Goal: Task Accomplishment & Management: Complete application form

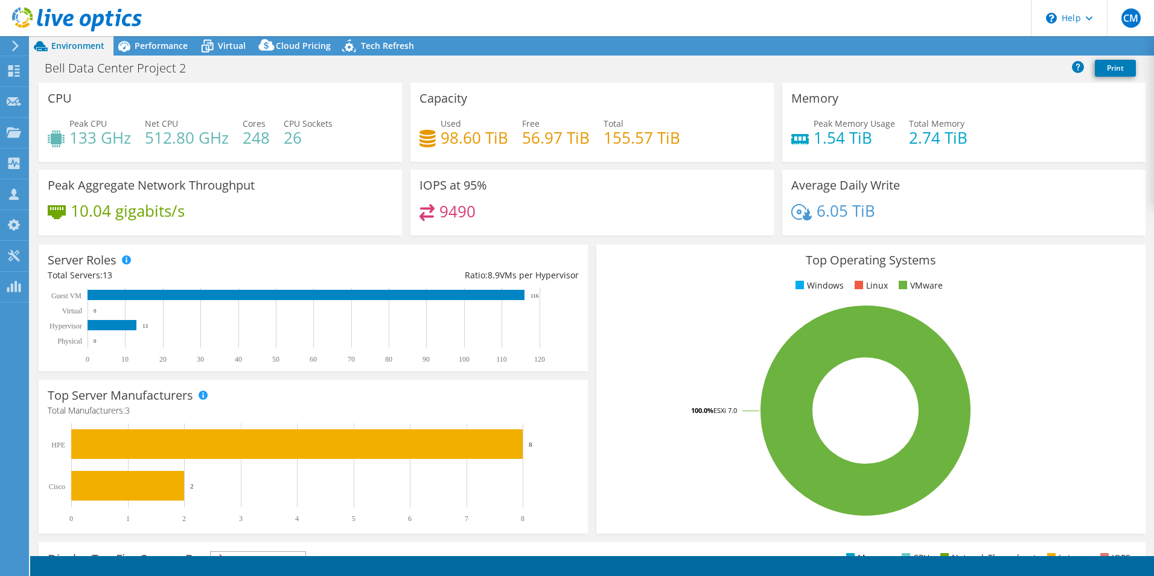
select select "USD"
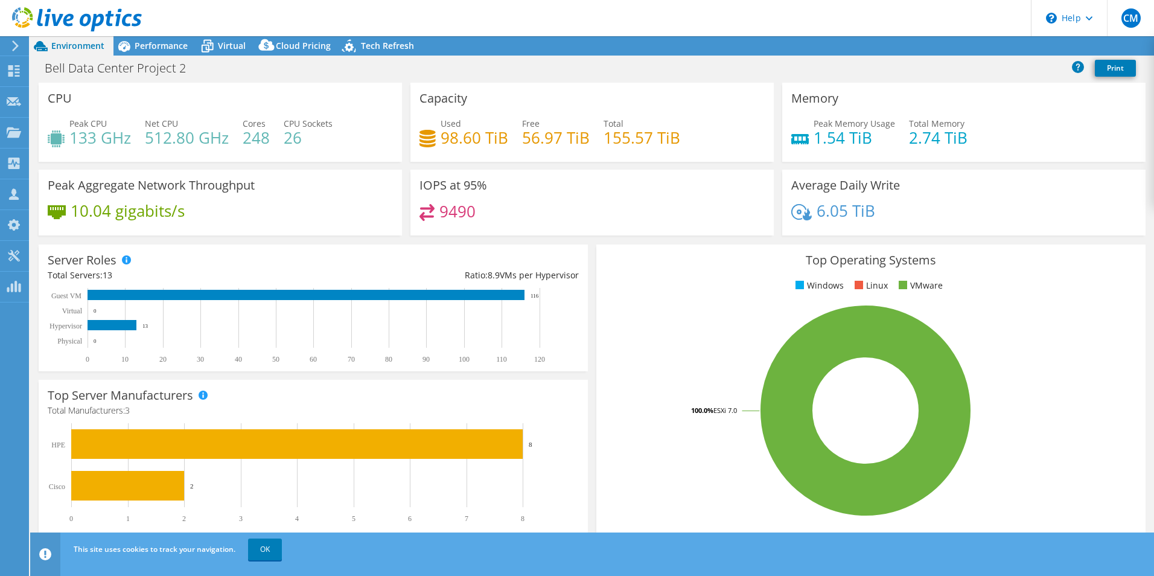
radio input "true"
radio input "false"
click at [153, 45] on span "Performance" at bounding box center [161, 45] width 53 height 11
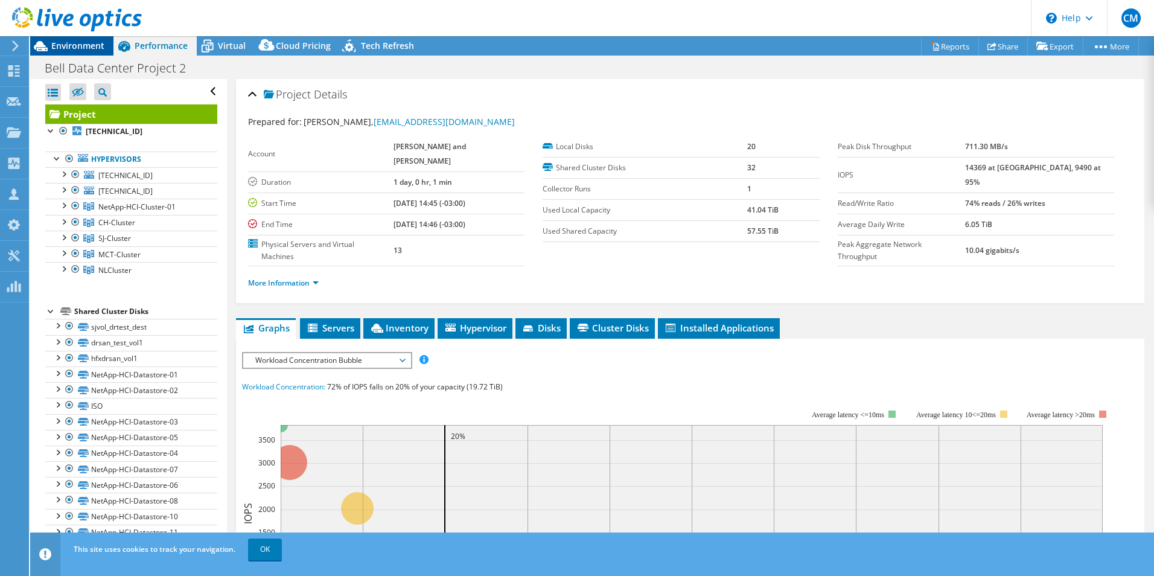
click at [54, 45] on span "Environment" at bounding box center [77, 45] width 53 height 11
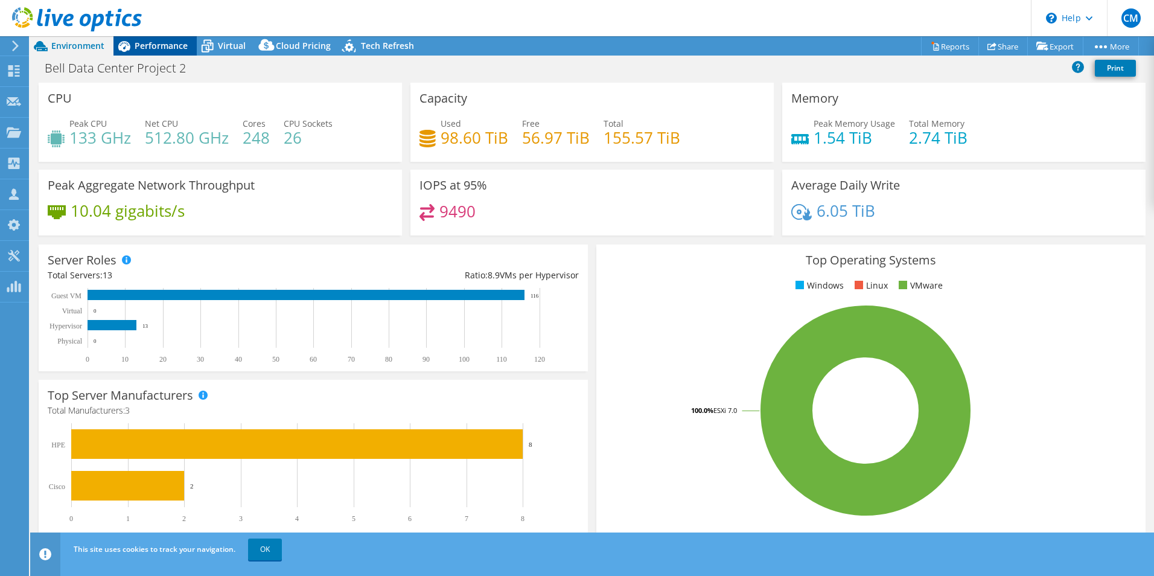
click at [150, 45] on span "Performance" at bounding box center [161, 45] width 53 height 11
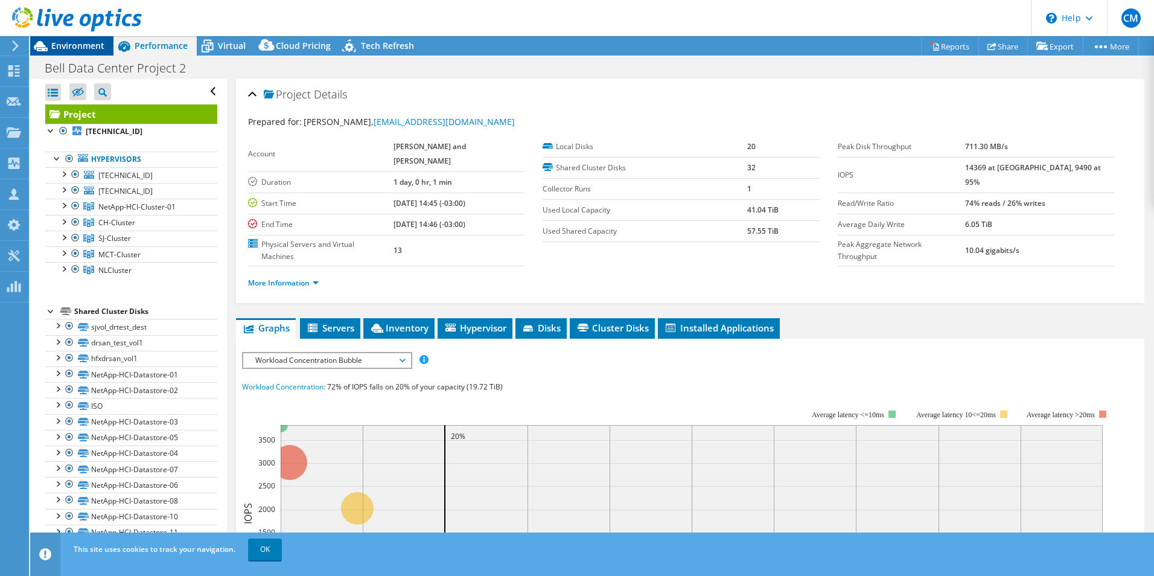
click at [54, 41] on span "Environment" at bounding box center [77, 45] width 53 height 11
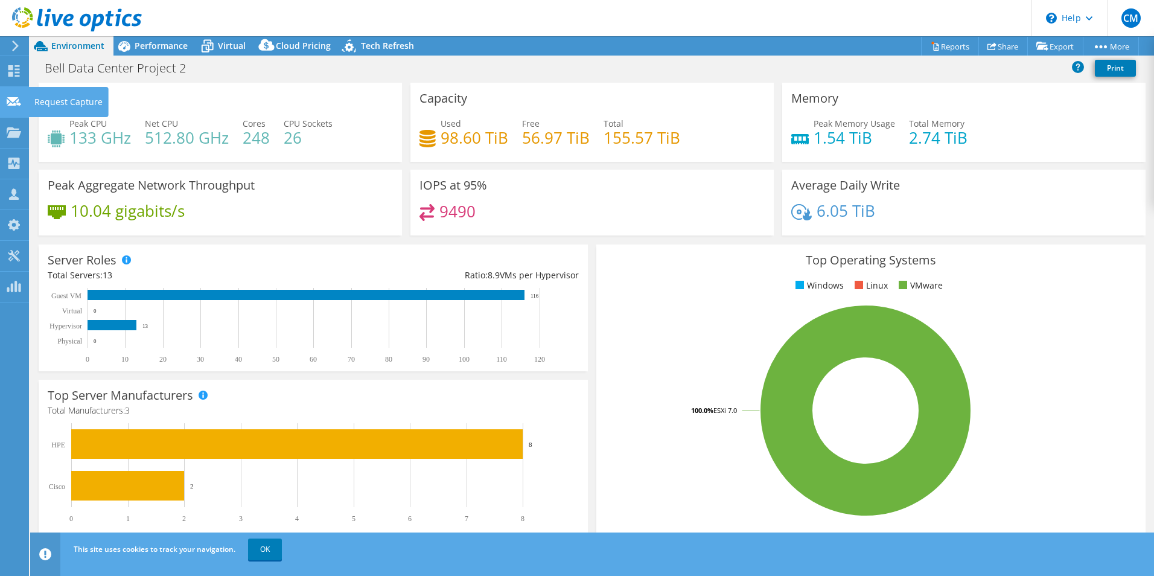
click at [53, 97] on div "Request Capture" at bounding box center [68, 102] width 80 height 30
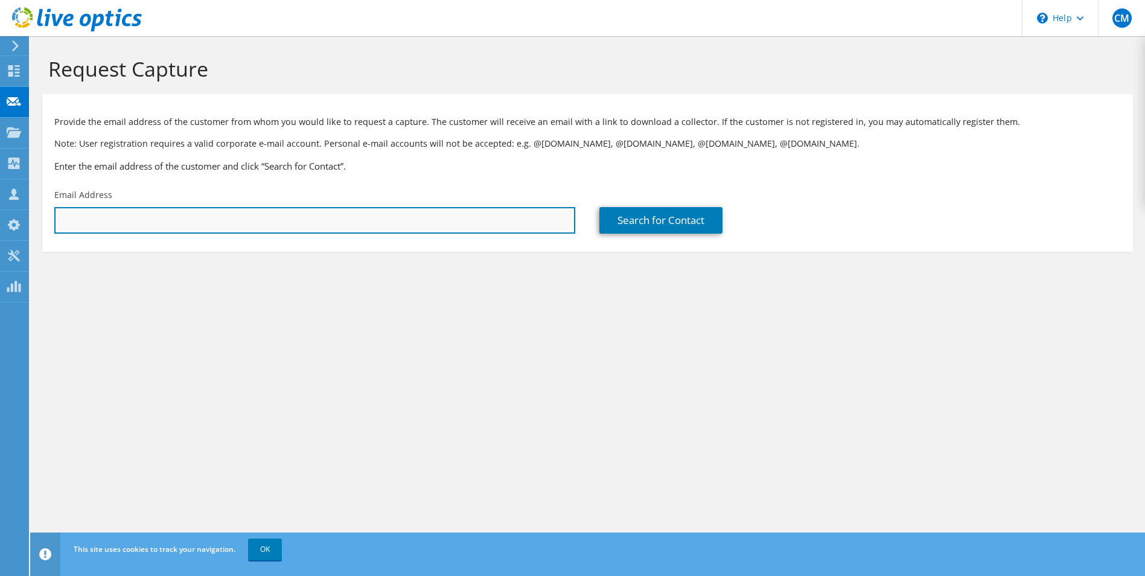
click at [308, 209] on input "text" at bounding box center [314, 220] width 521 height 27
paste input "[PERSON_NAME][EMAIL_ADDRESS][PERSON_NAME][DOMAIN_NAME]"
type input "[PERSON_NAME][EMAIL_ADDRESS][PERSON_NAME][DOMAIN_NAME]"
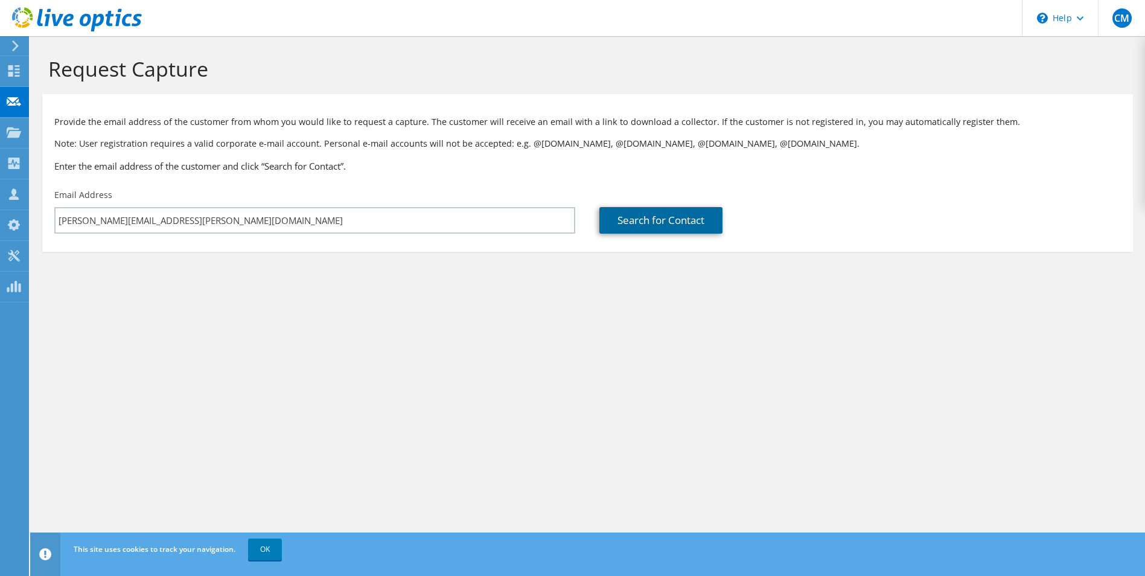
click at [683, 216] on link "Search for Contact" at bounding box center [660, 220] width 123 height 27
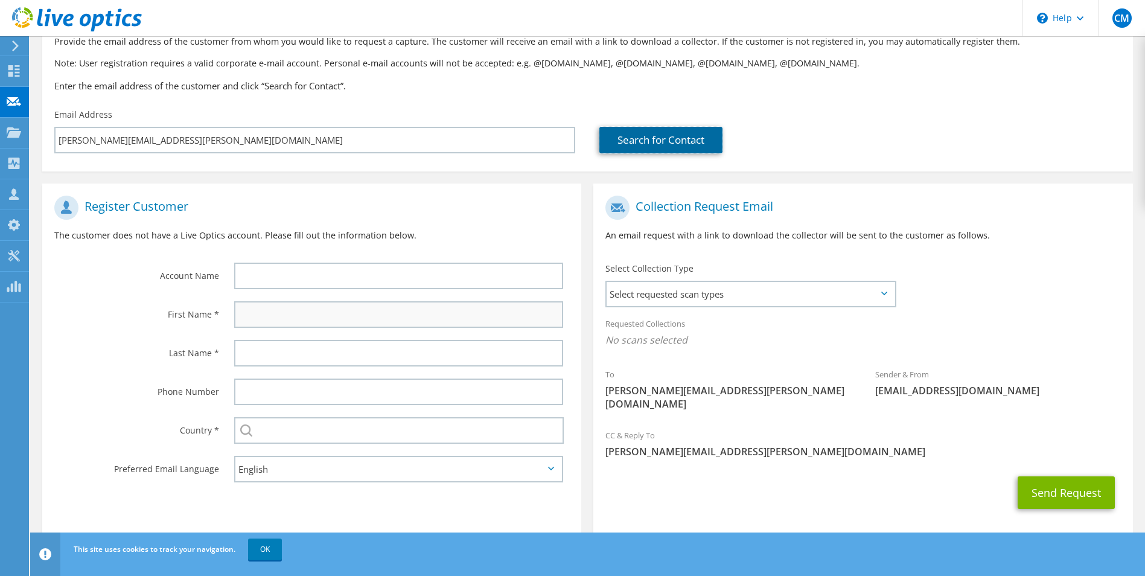
scroll to position [85, 0]
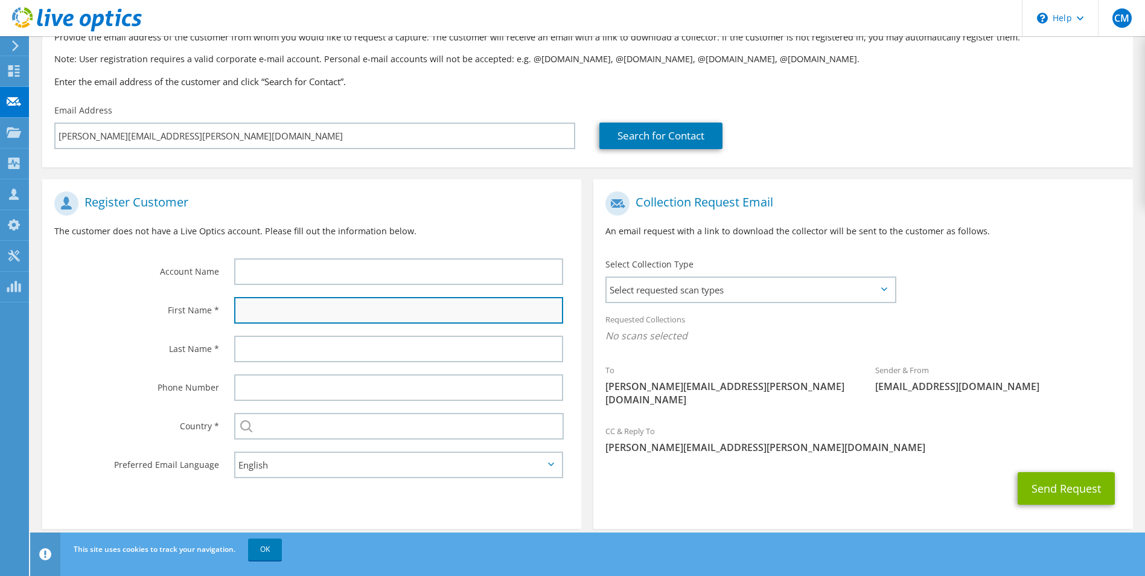
click at [298, 300] on input "text" at bounding box center [399, 310] width 330 height 27
type input "[PERSON_NAME]"
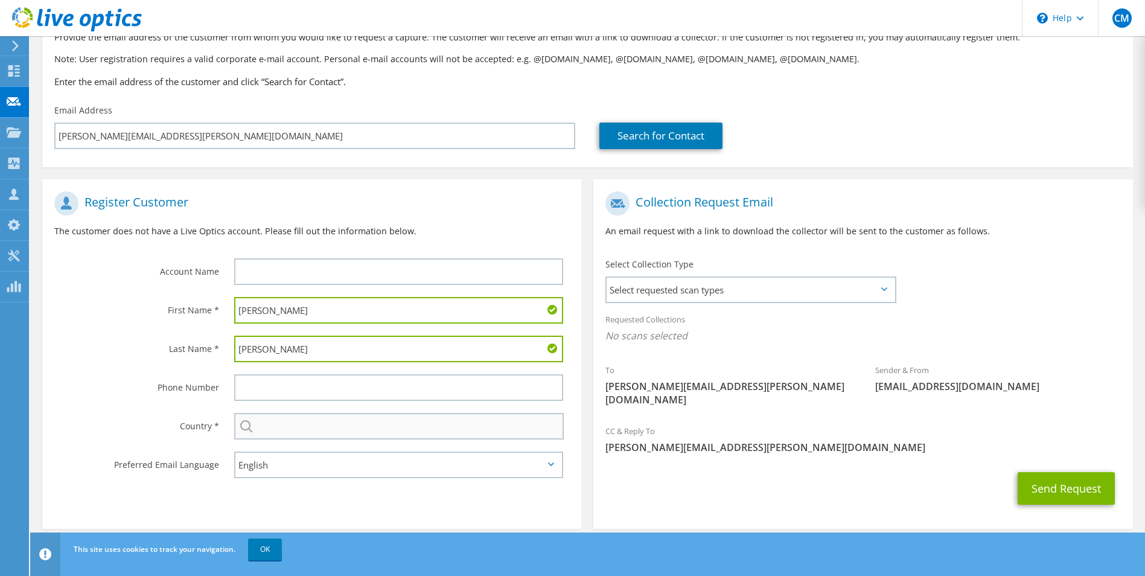
type input "[PERSON_NAME]"
click at [325, 424] on input "text" at bounding box center [399, 426] width 330 height 27
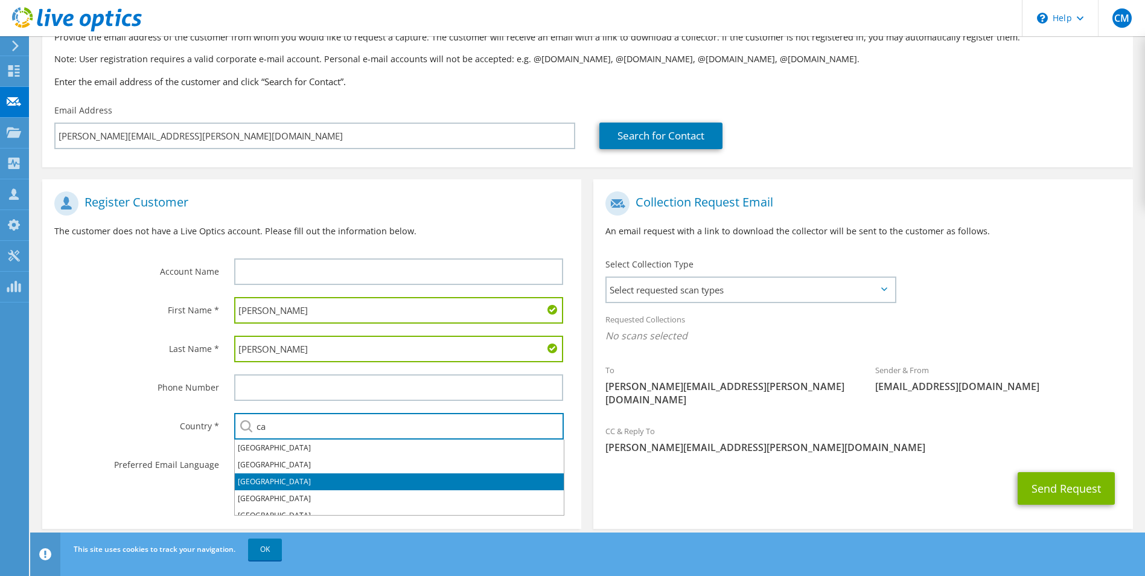
click at [263, 474] on li "[GEOGRAPHIC_DATA]" at bounding box center [399, 481] width 329 height 17
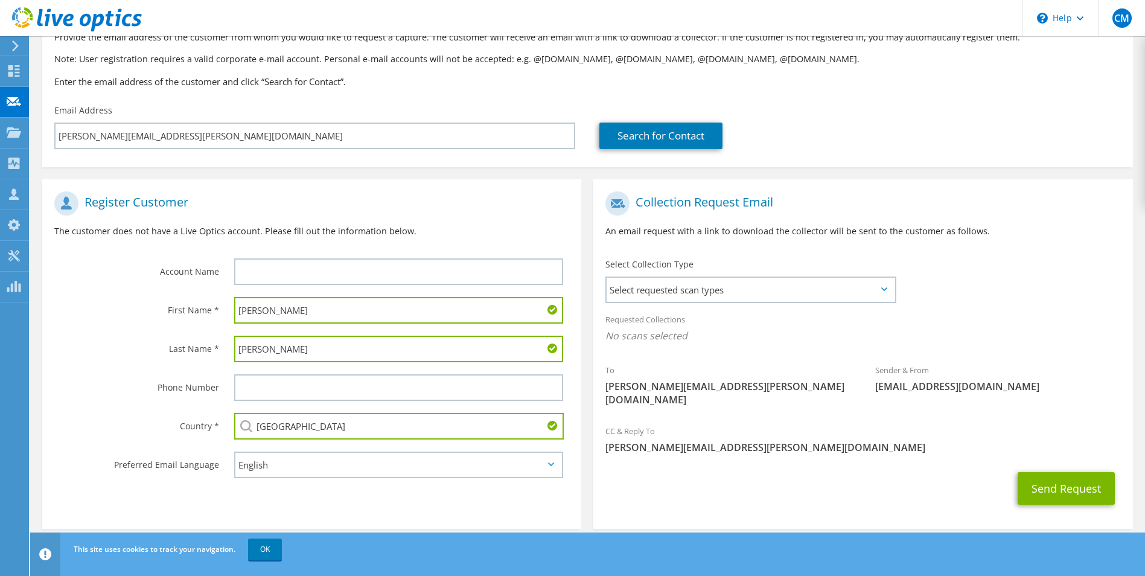
type input "[GEOGRAPHIC_DATA]"
click at [585, 439] on div "Register Customer The customer does not have a Live Optics account. Please fill…" at bounding box center [311, 357] width 551 height 356
click at [689, 289] on span "Select requested scan types" at bounding box center [750, 290] width 287 height 24
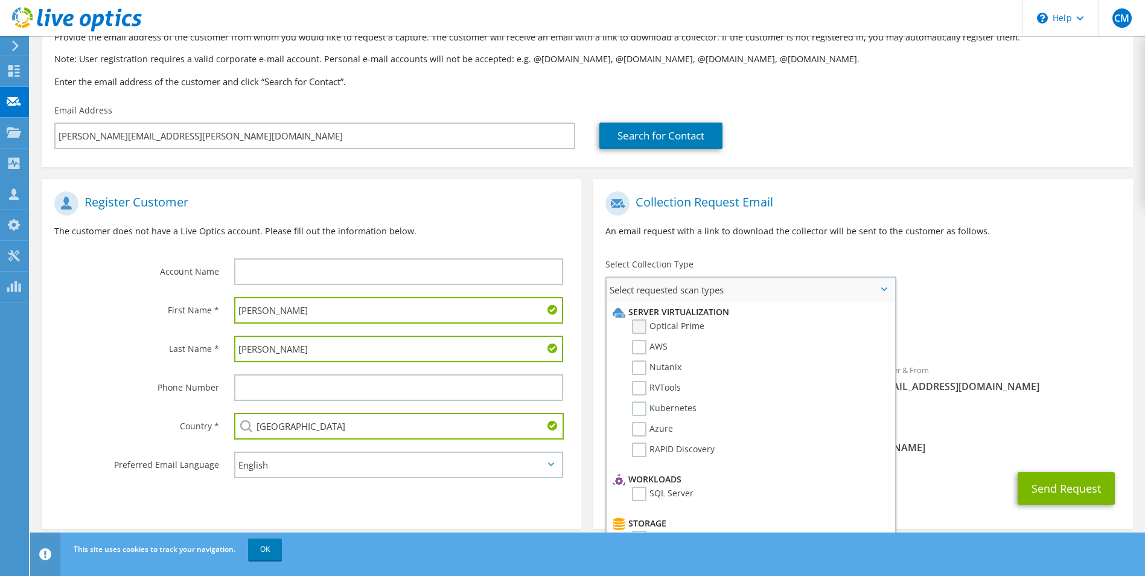
click at [659, 333] on label "Optical Prime" at bounding box center [668, 326] width 72 height 14
click at [0, 0] on input "Optical Prime" at bounding box center [0, 0] width 0 height 0
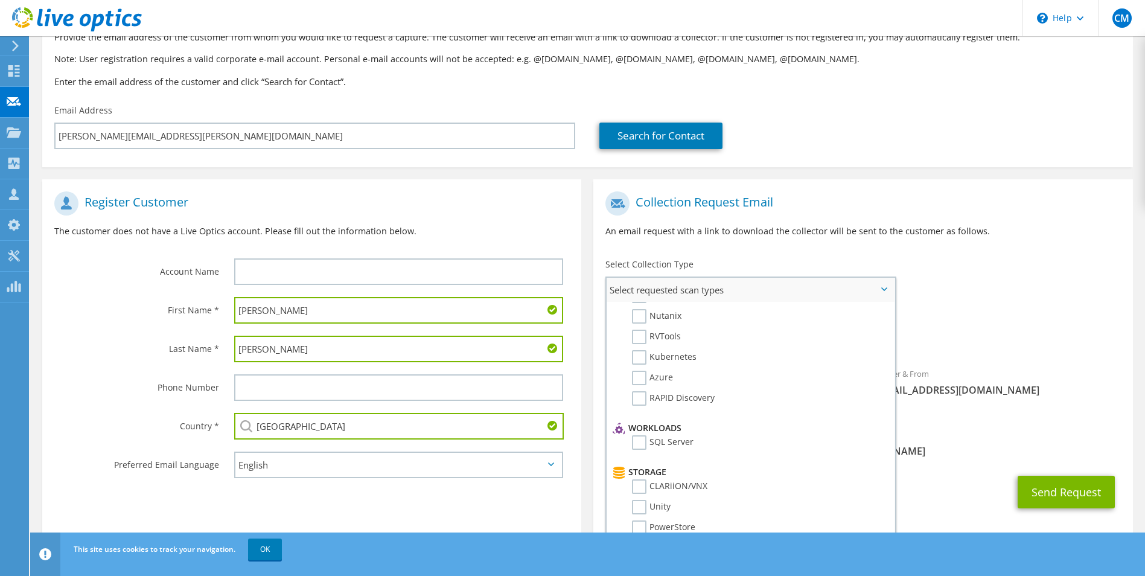
scroll to position [0, 0]
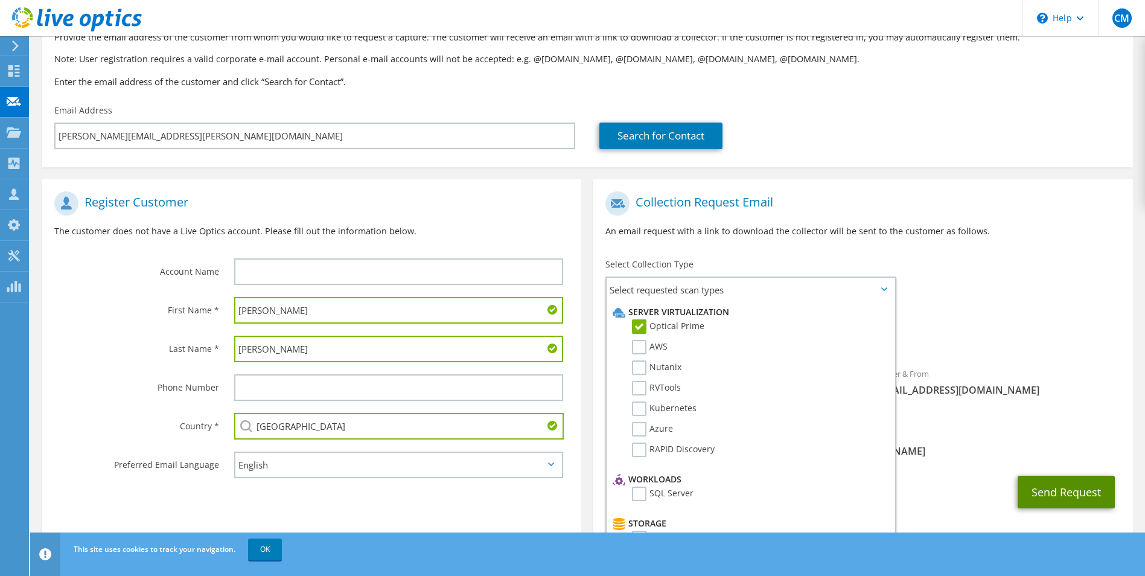
click at [1066, 485] on button "Send Request" at bounding box center [1066, 492] width 97 height 33
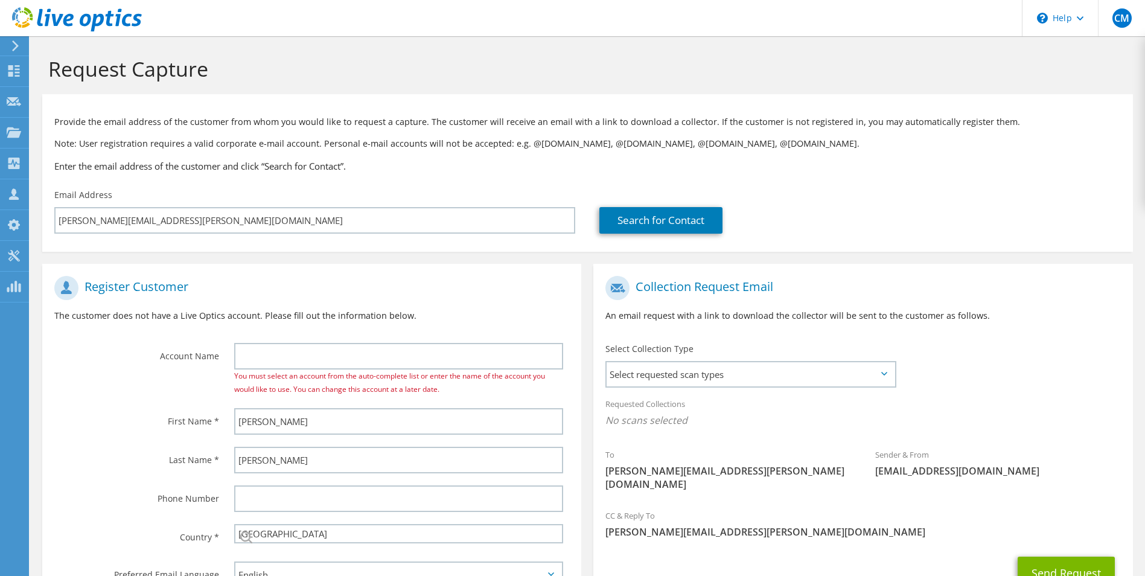
select select "37"
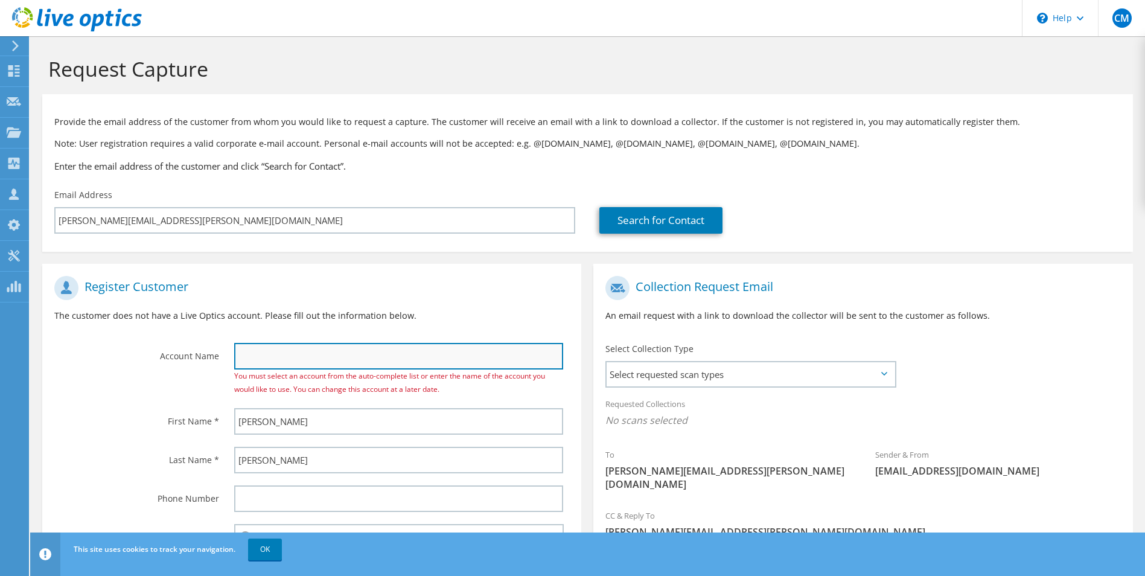
click at [352, 359] on input "text" at bounding box center [399, 356] width 330 height 27
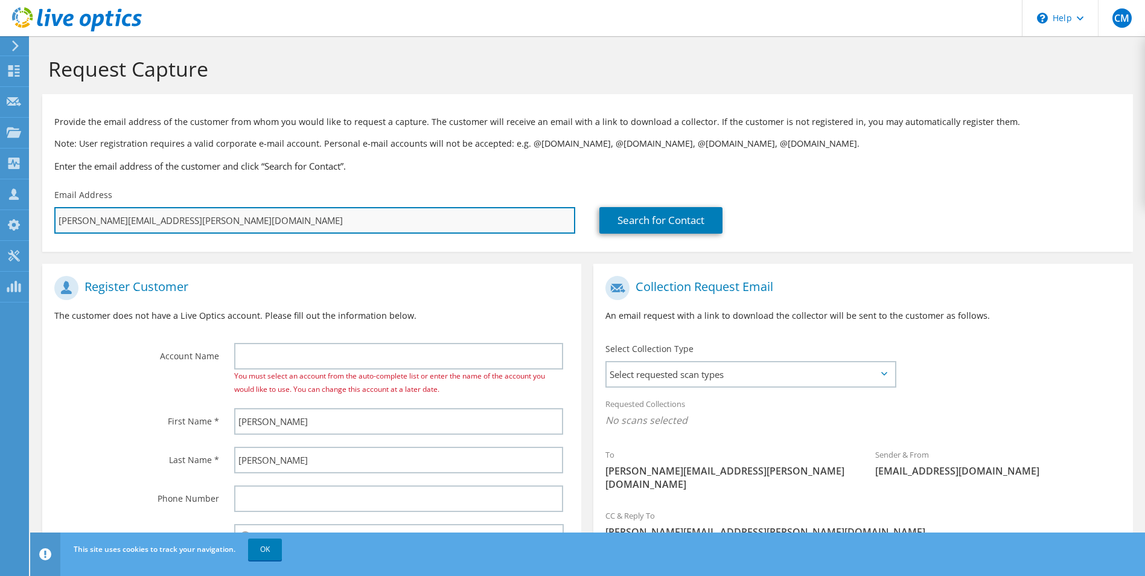
drag, startPoint x: 147, startPoint y: 218, endPoint x: 131, endPoint y: 219, distance: 15.7
click at [131, 219] on input "[PERSON_NAME][EMAIL_ADDRESS][PERSON_NAME][DOMAIN_NAME]" at bounding box center [314, 220] width 521 height 27
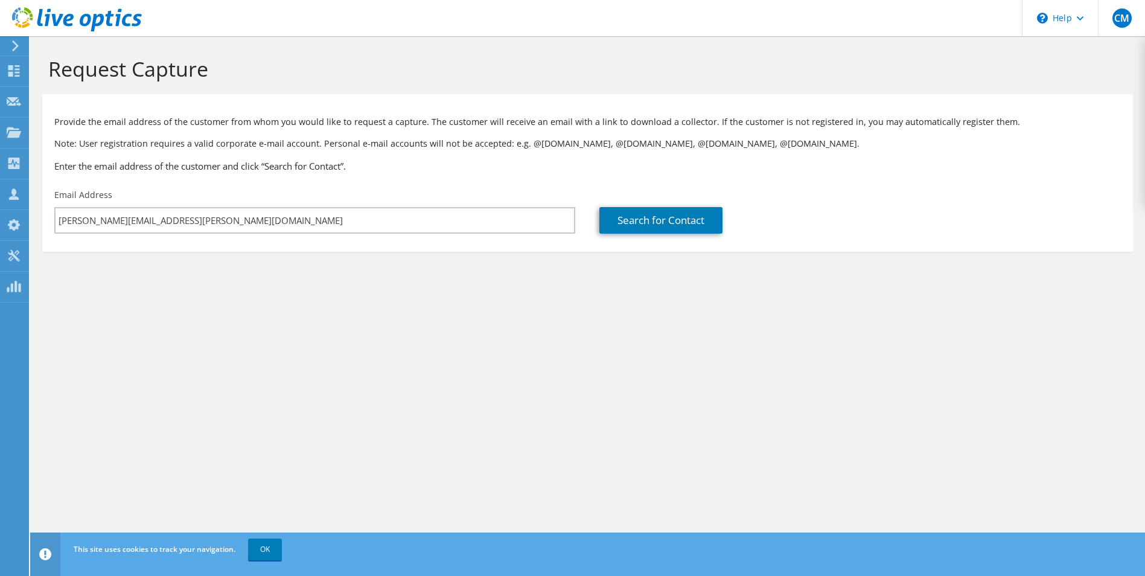
click at [385, 358] on div "Request Capture Provide the email address of the customer from whom you would l…" at bounding box center [587, 306] width 1115 height 540
click at [381, 241] on section "Provide the email address of the customer from whom you would like to request a…" at bounding box center [587, 173] width 1091 height 158
click at [607, 232] on link "Search for Contact" at bounding box center [660, 220] width 123 height 27
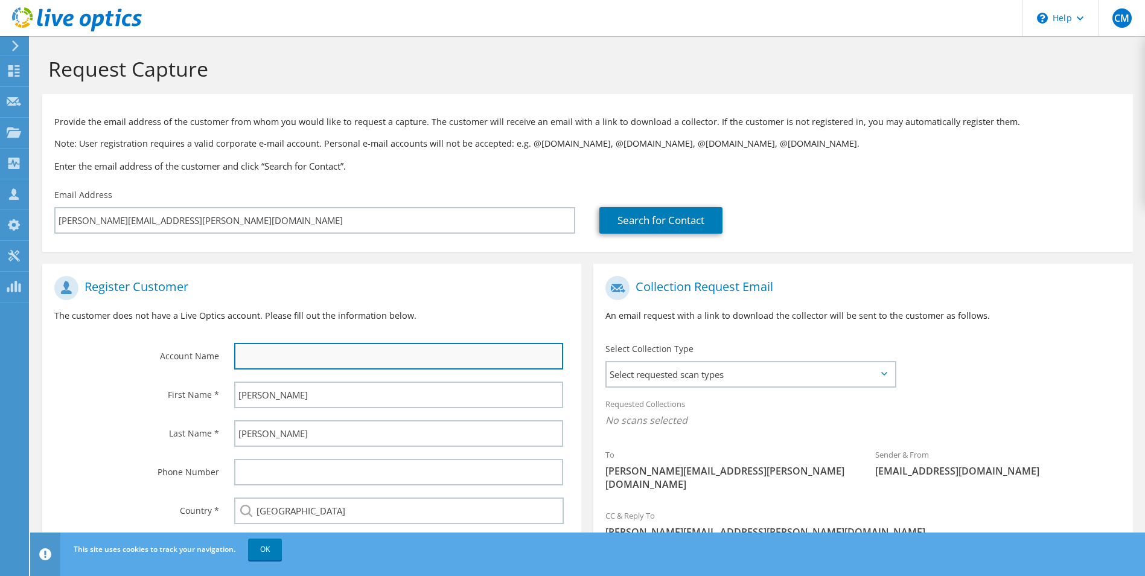
click at [309, 351] on input "text" at bounding box center [399, 356] width 330 height 27
paste input "lgrw"
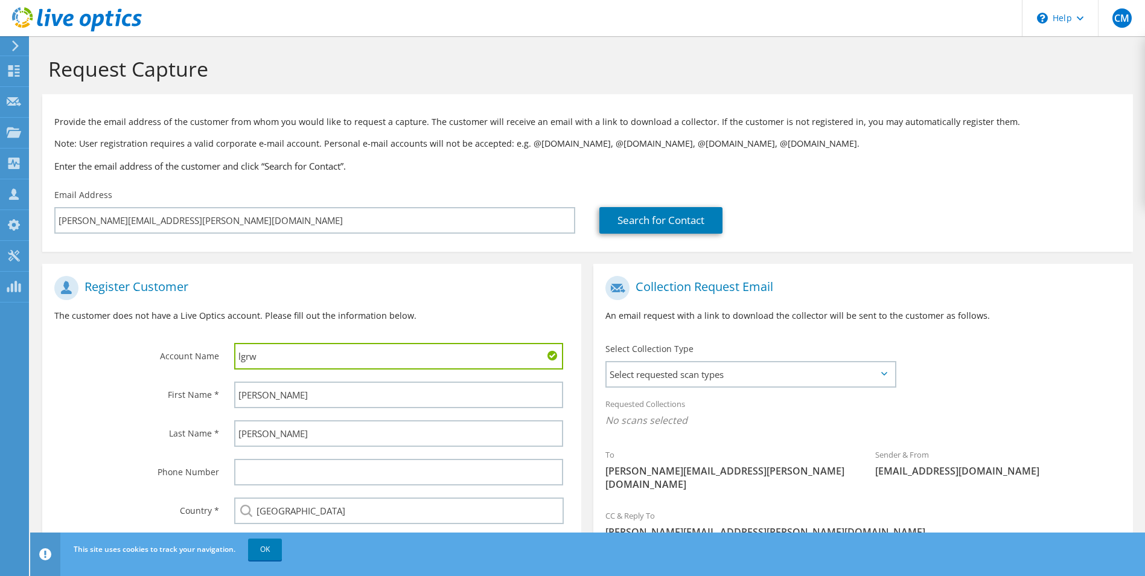
scroll to position [85, 0]
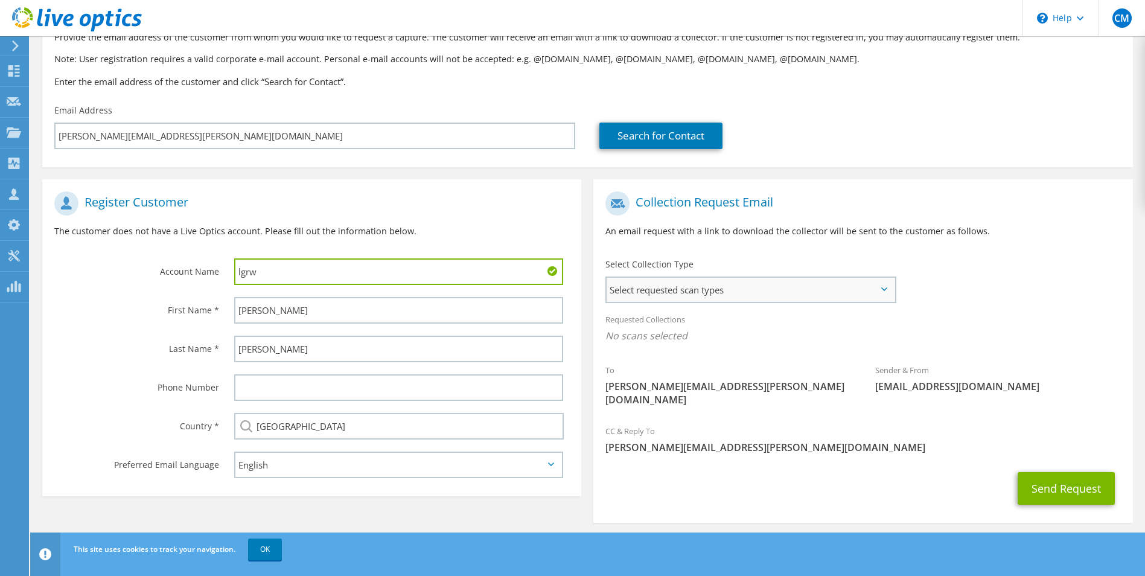
type input "lgrw"
click at [718, 296] on span "Select requested scan types" at bounding box center [750, 290] width 287 height 24
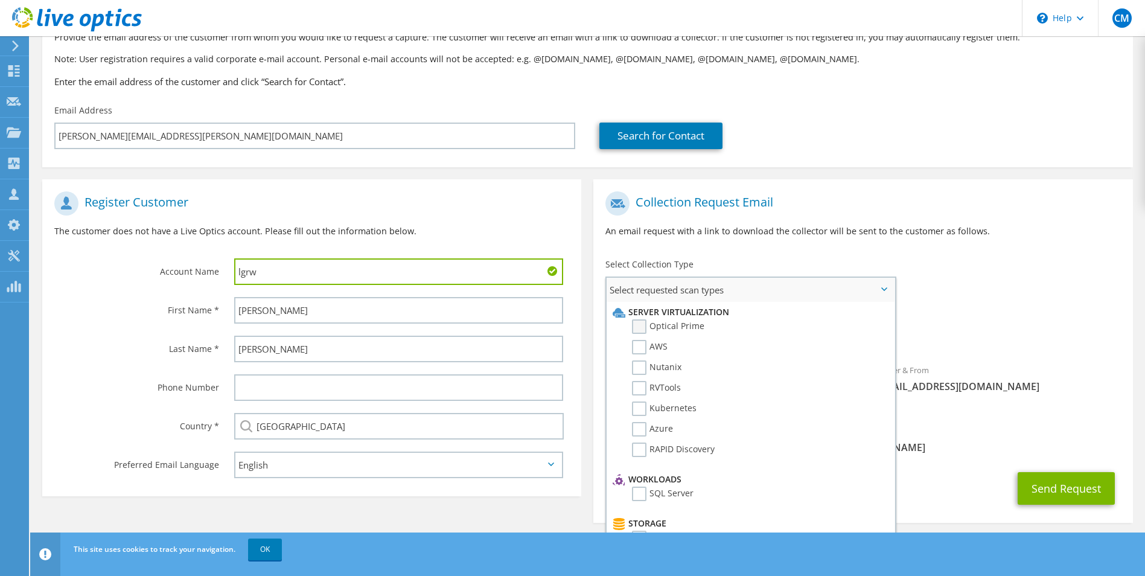
click at [649, 329] on label "Optical Prime" at bounding box center [668, 326] width 72 height 14
click at [0, 0] on input "Optical Prime" at bounding box center [0, 0] width 0 height 0
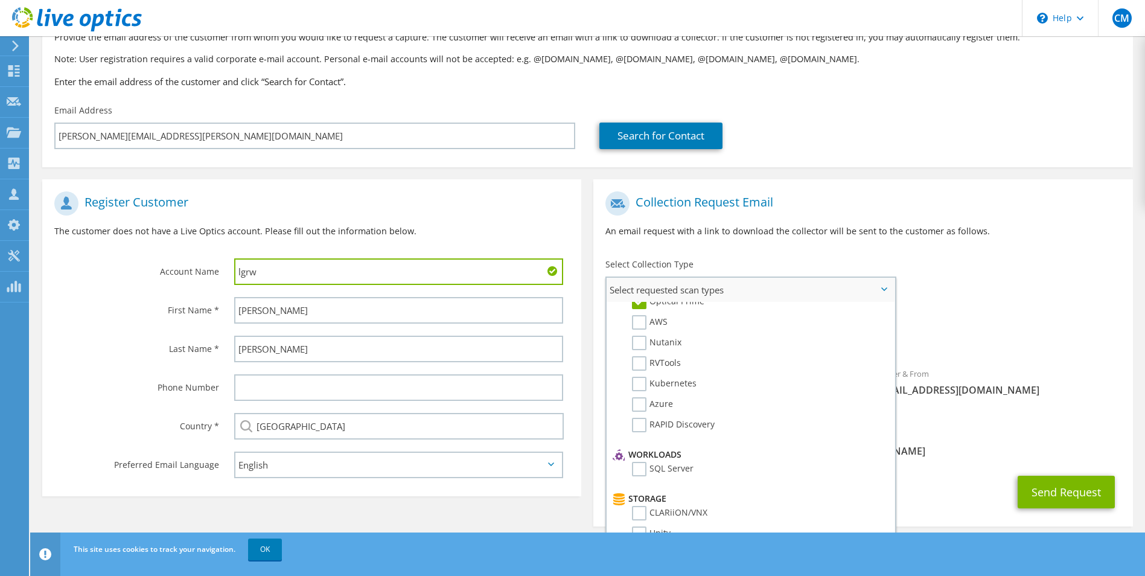
scroll to position [0, 0]
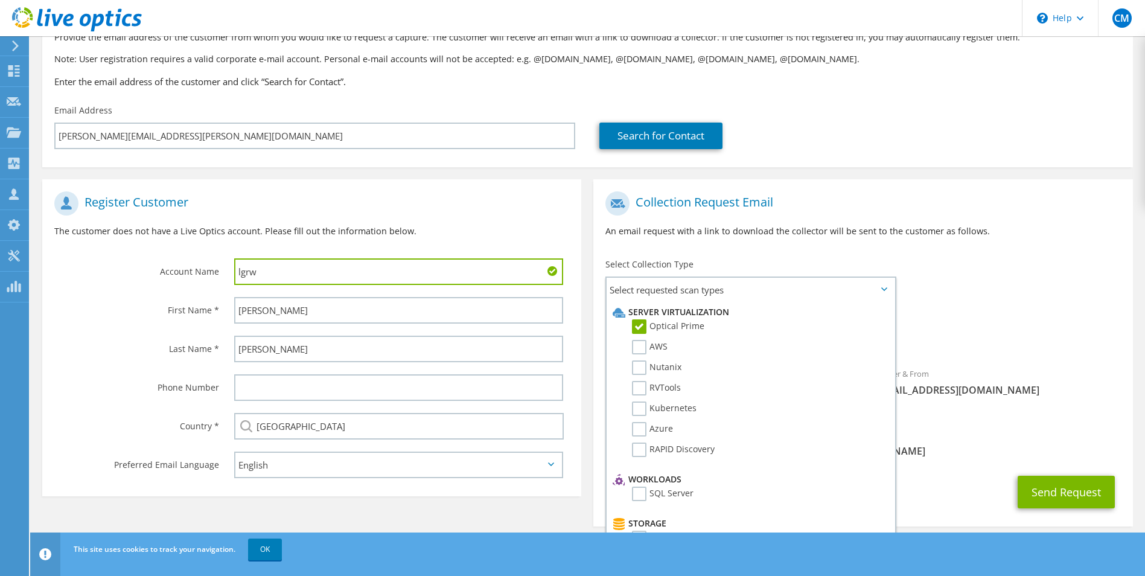
click at [1004, 276] on div "To mathieu.picard@lgrw.ca Sender & From liveoptics@liveoptics.com" at bounding box center [862, 303] width 539 height 237
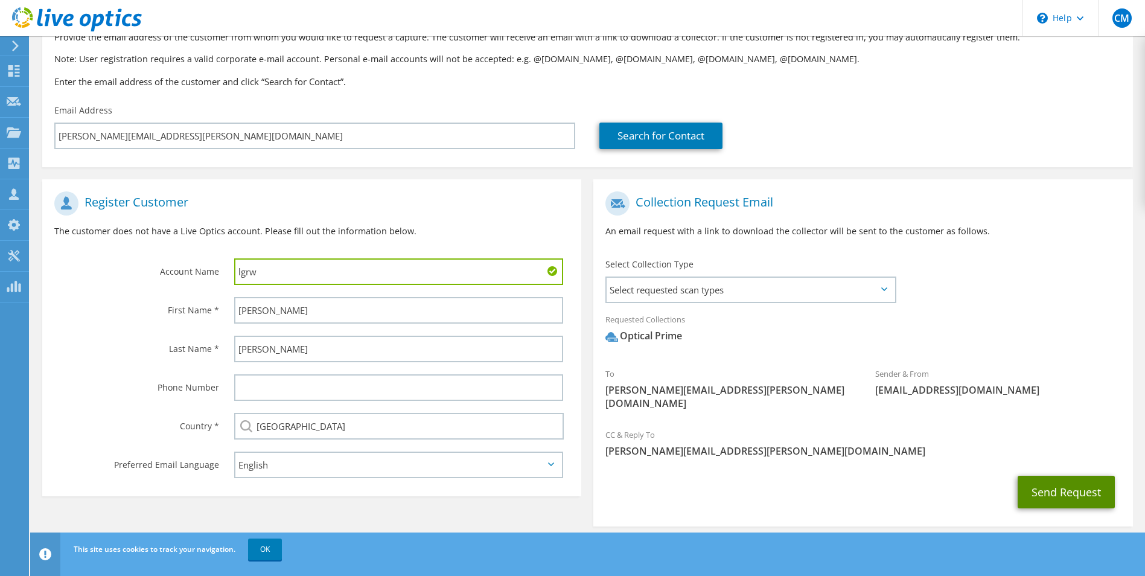
click at [1068, 476] on button "Send Request" at bounding box center [1066, 492] width 97 height 33
